Goal: Task Accomplishment & Management: Manage account settings

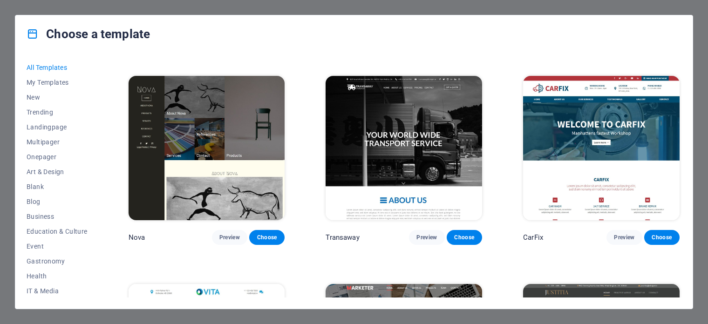
scroll to position [8927, 0]
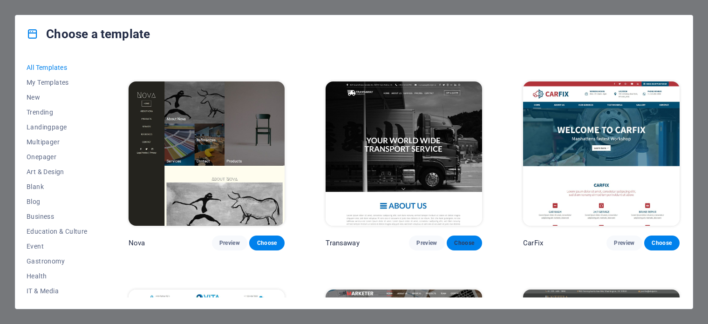
click at [462, 247] on span "Choose" at bounding box center [464, 243] width 21 height 7
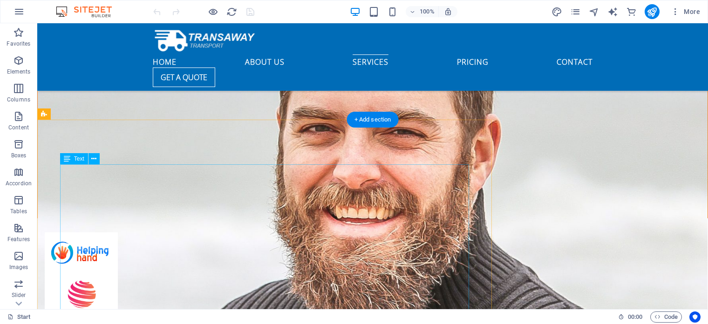
scroll to position [2510, 0]
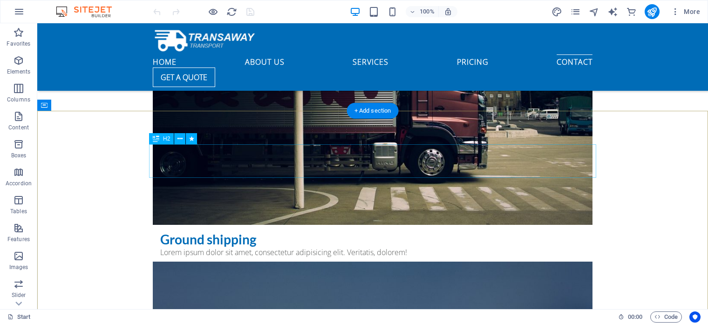
scroll to position [3692, 0]
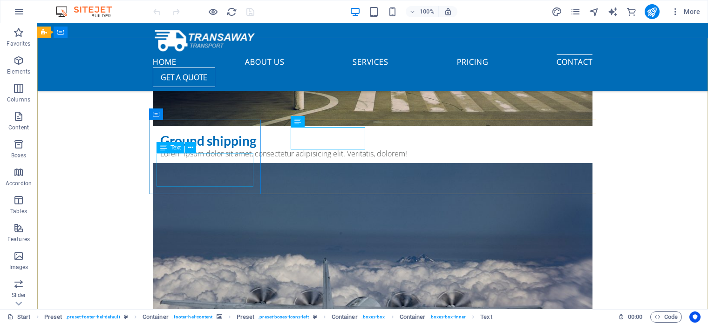
click at [172, 149] on span "Text" at bounding box center [176, 148] width 10 height 6
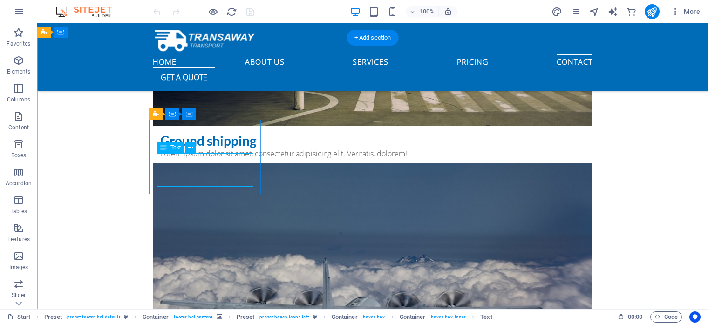
click at [172, 151] on span "Text" at bounding box center [176, 148] width 10 height 6
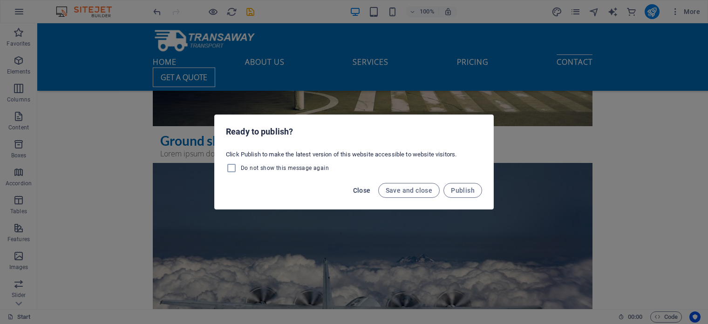
click at [365, 191] on span "Close" at bounding box center [362, 190] width 18 height 7
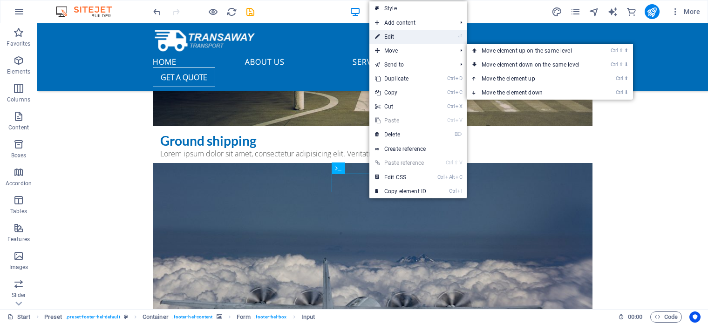
click at [388, 36] on link "⏎ Edit" at bounding box center [401, 37] width 62 height 14
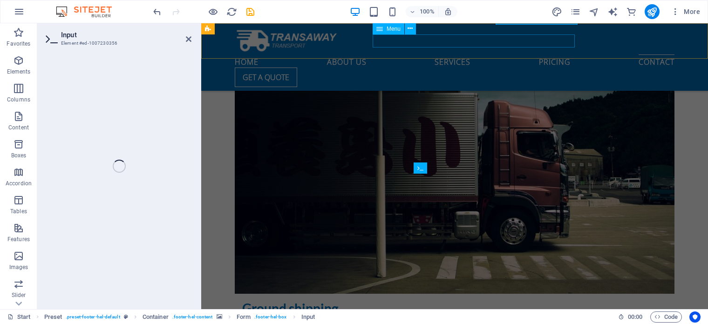
scroll to position [3859, 0]
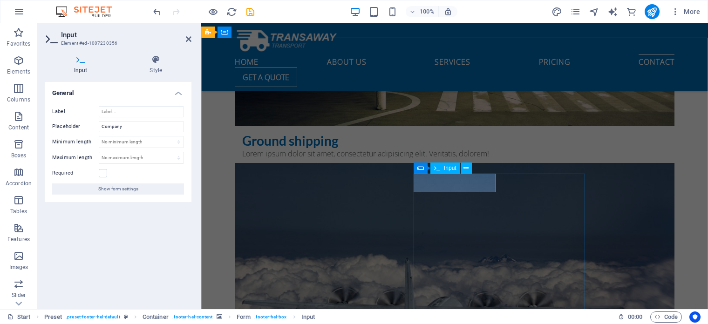
type input "Alken"
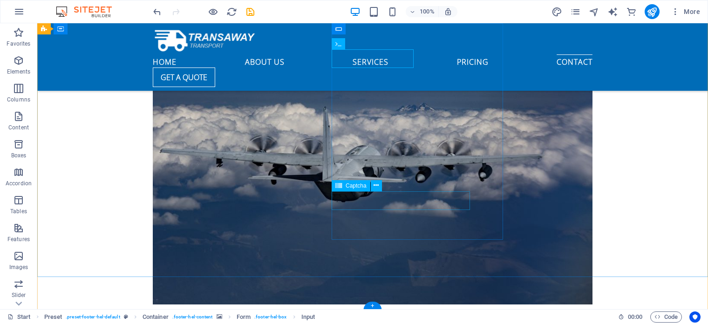
scroll to position [3695, 0]
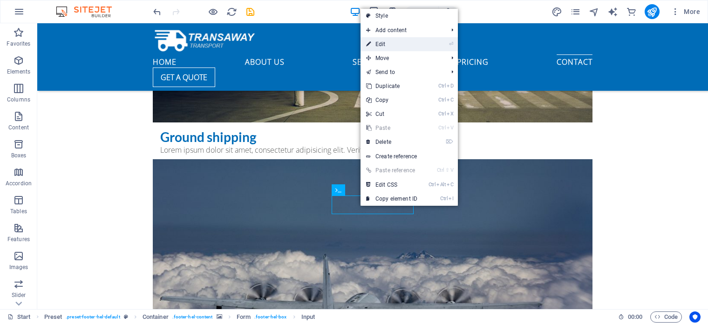
click at [393, 48] on link "⏎ Edit" at bounding box center [392, 44] width 62 height 14
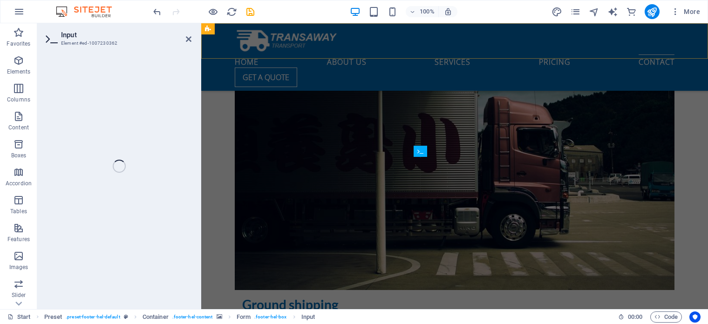
scroll to position [3902, 0]
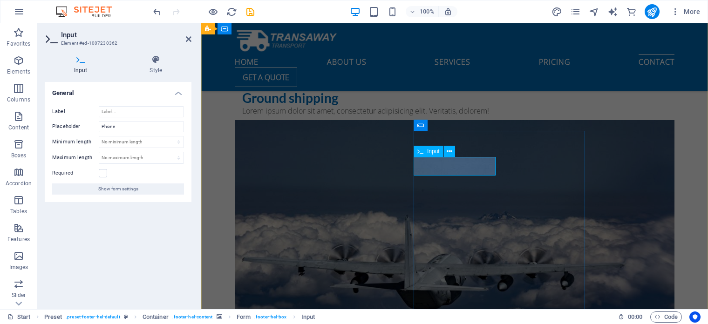
type input "0659993212"
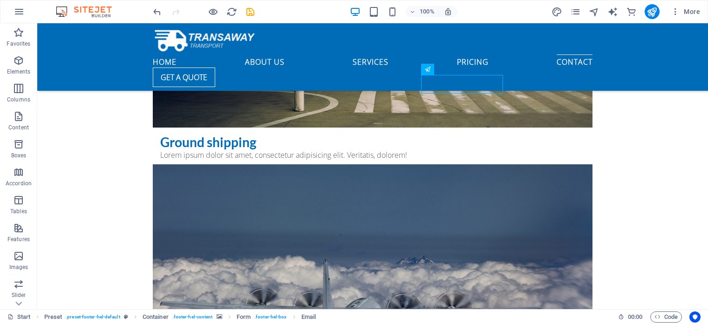
scroll to position [3646, 0]
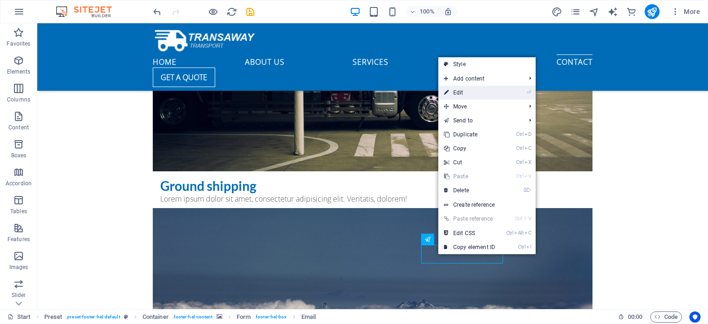
click at [454, 92] on link "⏎ Edit" at bounding box center [470, 93] width 62 height 14
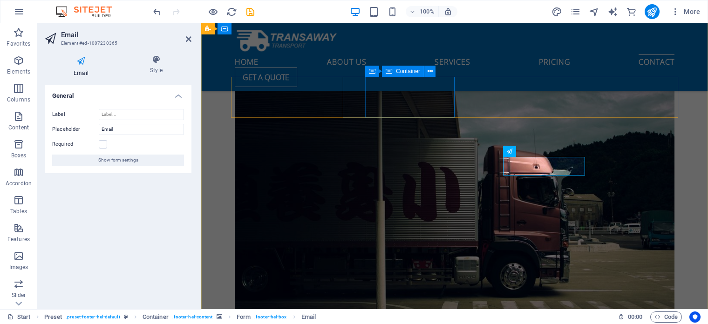
scroll to position [3902, 0]
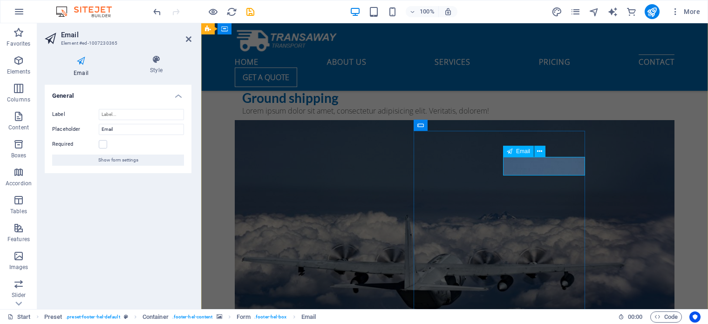
type input "i"
type input "I"
type input "i"
type input "I"
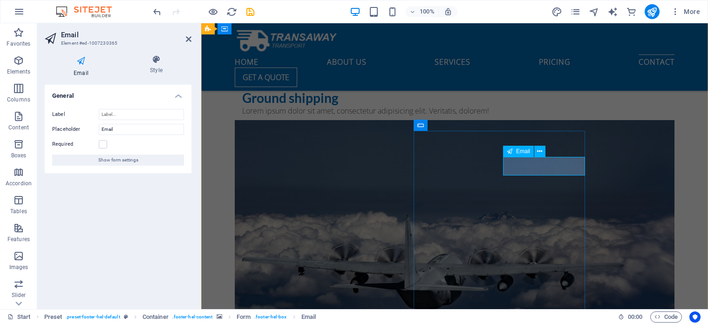
scroll to position [0, 1]
type input "inFO@ALKEN.CO.ZA"
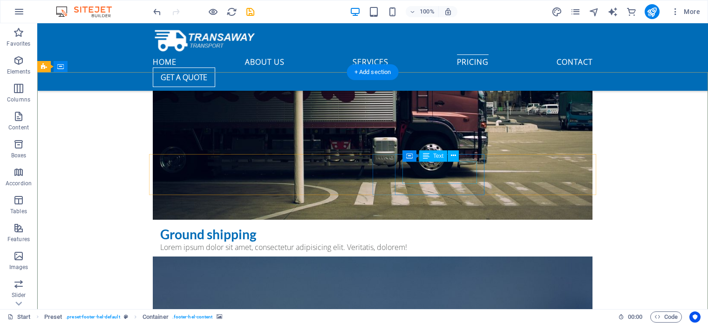
scroll to position [3597, 0]
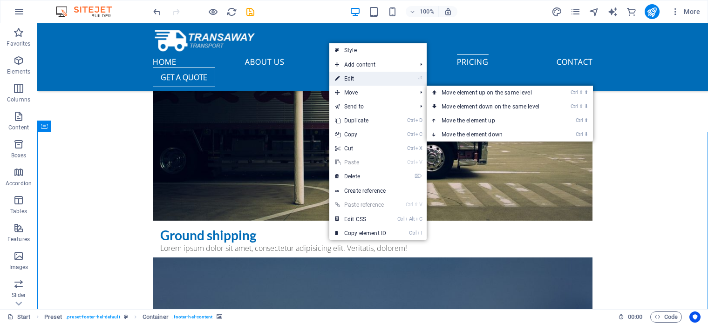
click at [355, 77] on link "⏎ Edit" at bounding box center [361, 79] width 62 height 14
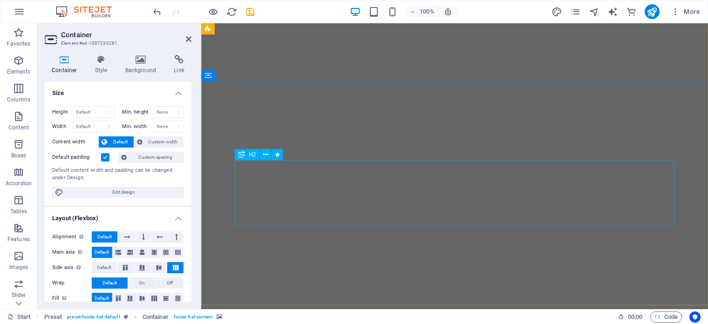
scroll to position [0, 0]
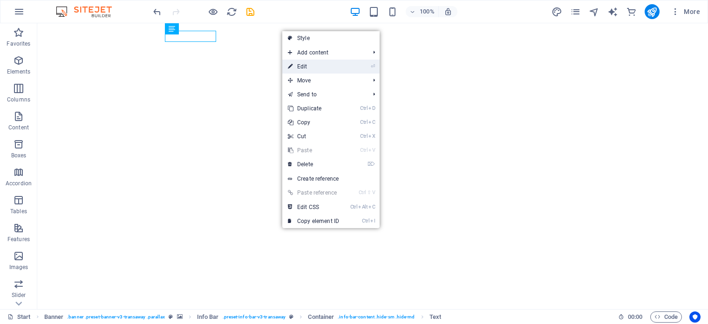
click at [312, 70] on link "⏎ Edit" at bounding box center [313, 67] width 62 height 14
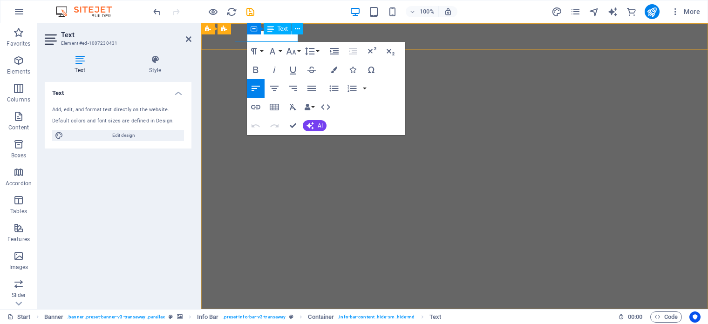
click at [296, 324] on span "+012-345-6789" at bounding box center [267, 330] width 64 height 10
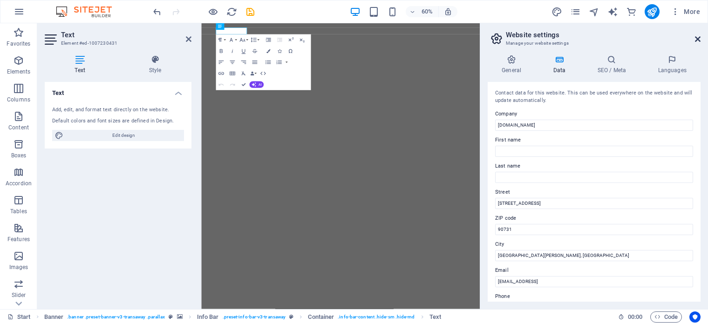
click at [698, 40] on icon at bounding box center [698, 38] width 6 height 7
